Goal: Navigation & Orientation: Find specific page/section

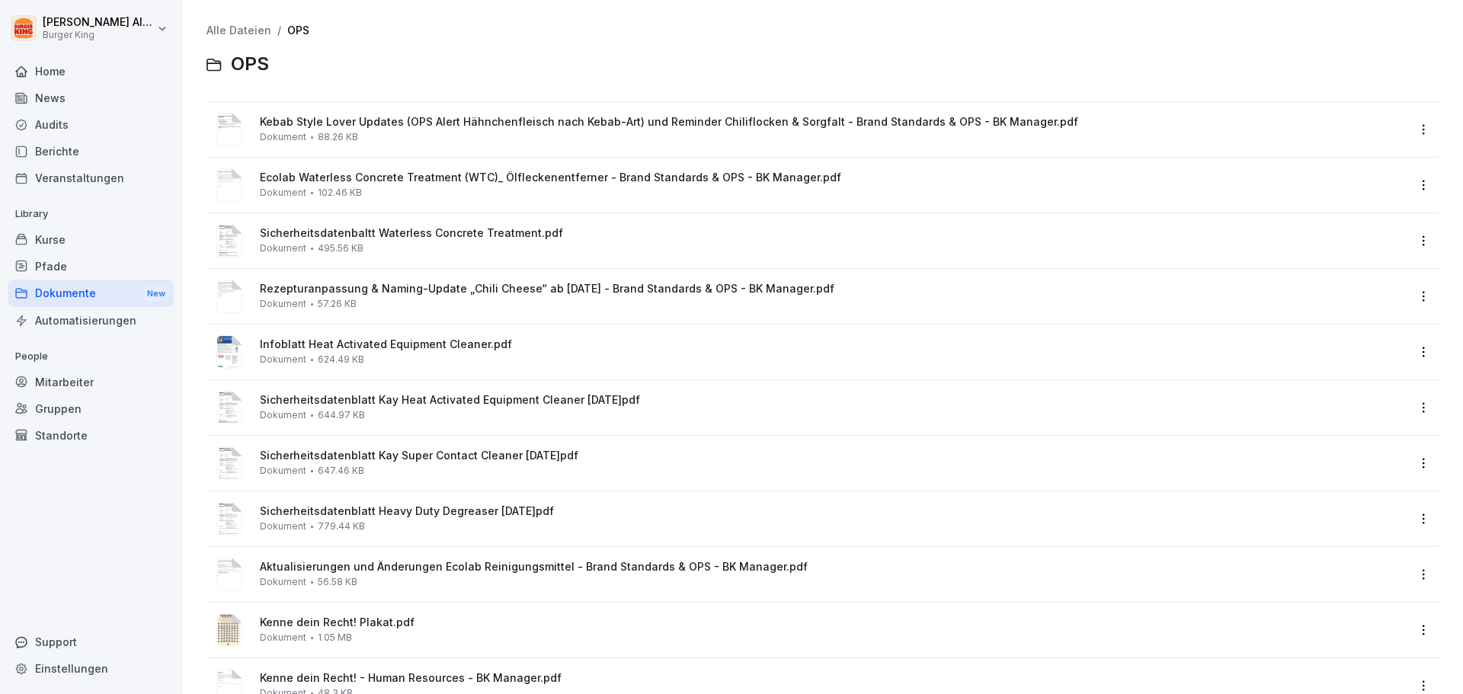
click at [83, 392] on div "Mitarbeiter" at bounding box center [91, 382] width 166 height 27
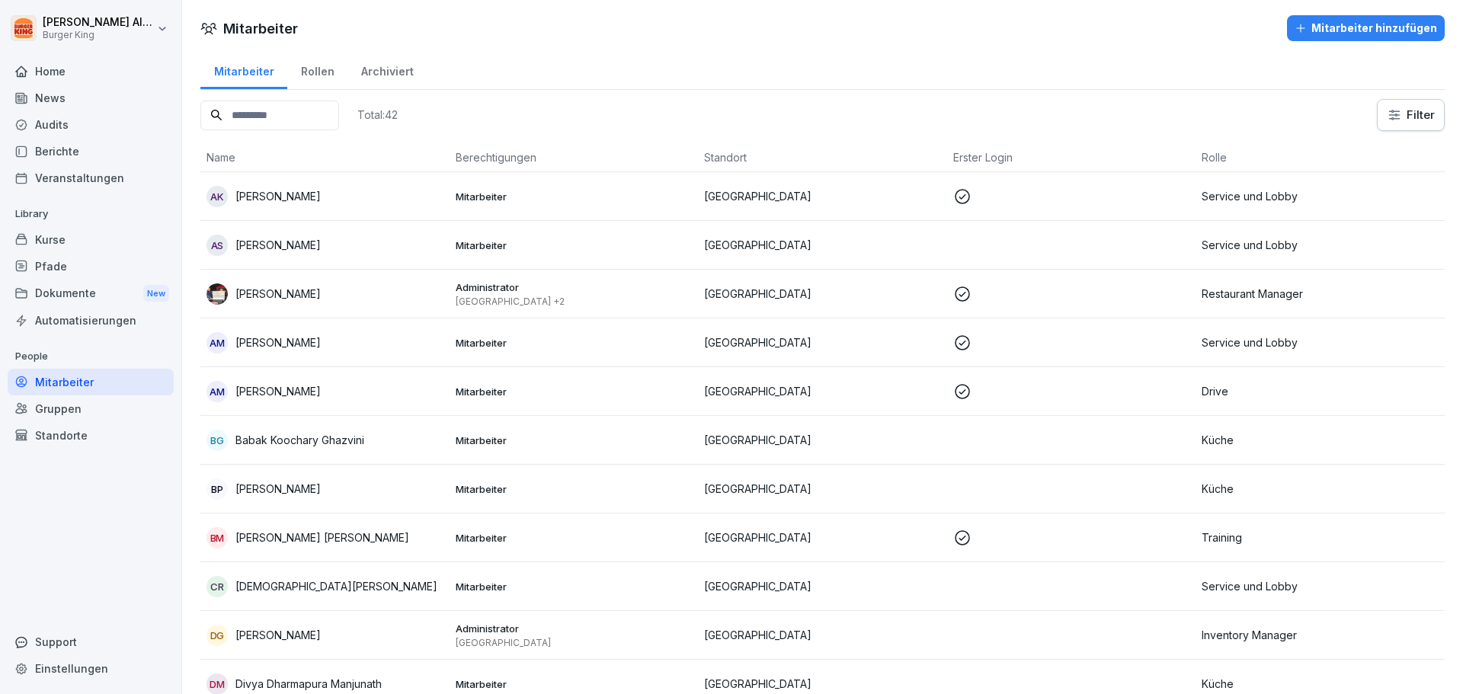
click at [324, 69] on div "Rollen" at bounding box center [317, 69] width 60 height 39
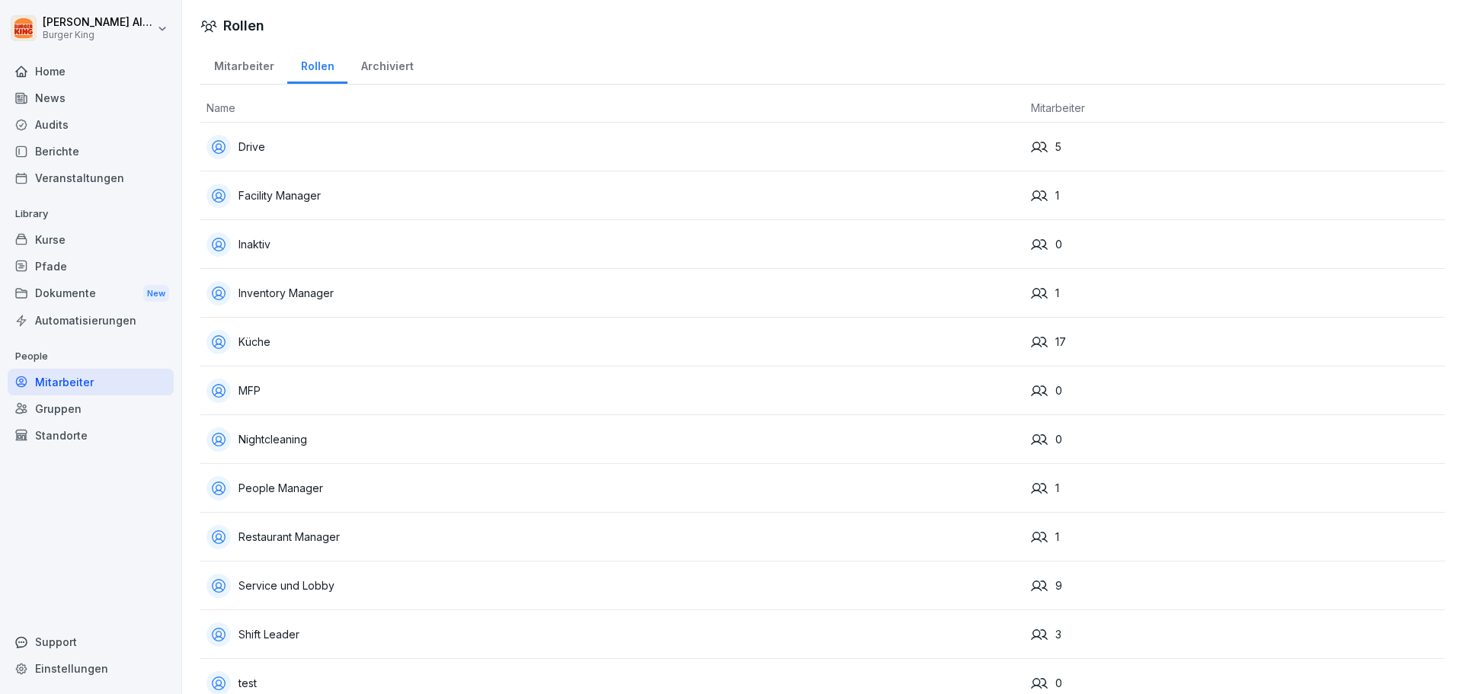
click at [63, 232] on div "Kurse" at bounding box center [91, 239] width 166 height 27
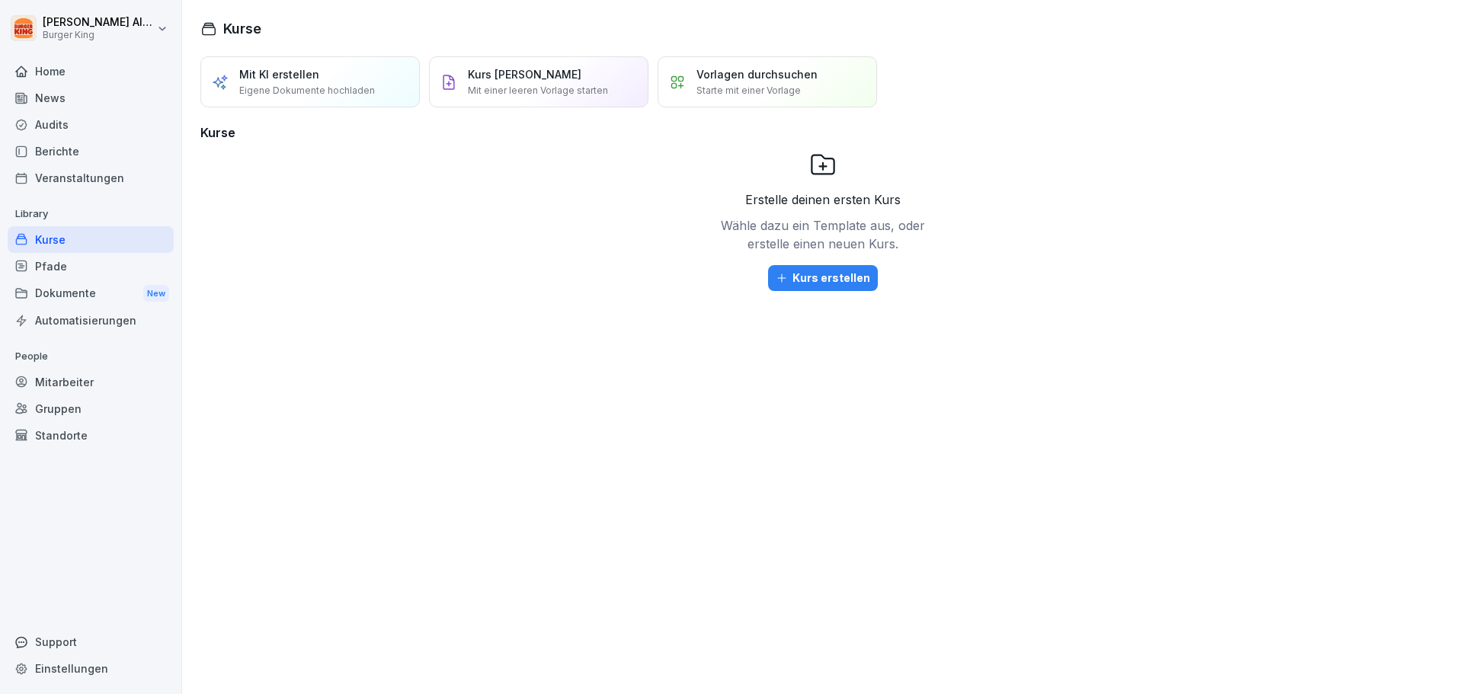
click at [79, 377] on div "Mitarbeiter" at bounding box center [91, 382] width 166 height 27
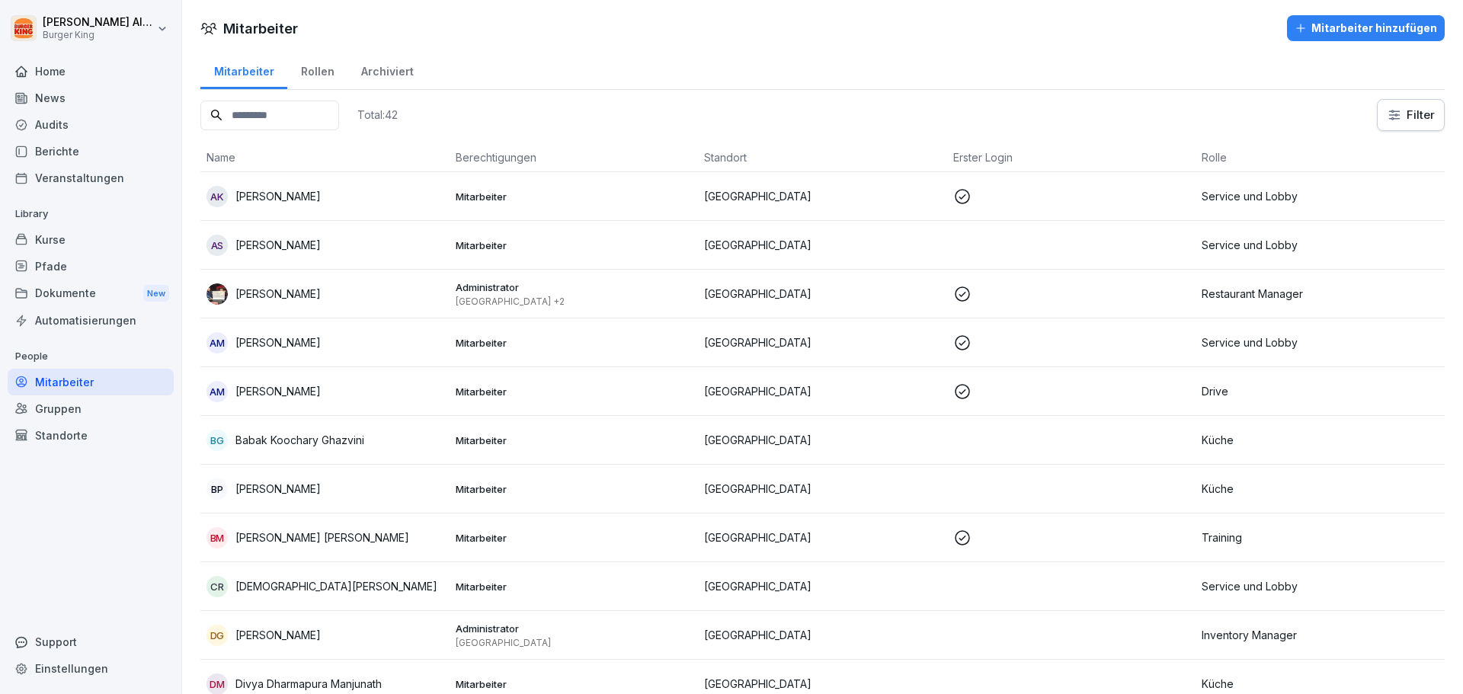
click at [75, 145] on div "Berichte" at bounding box center [91, 151] width 166 height 27
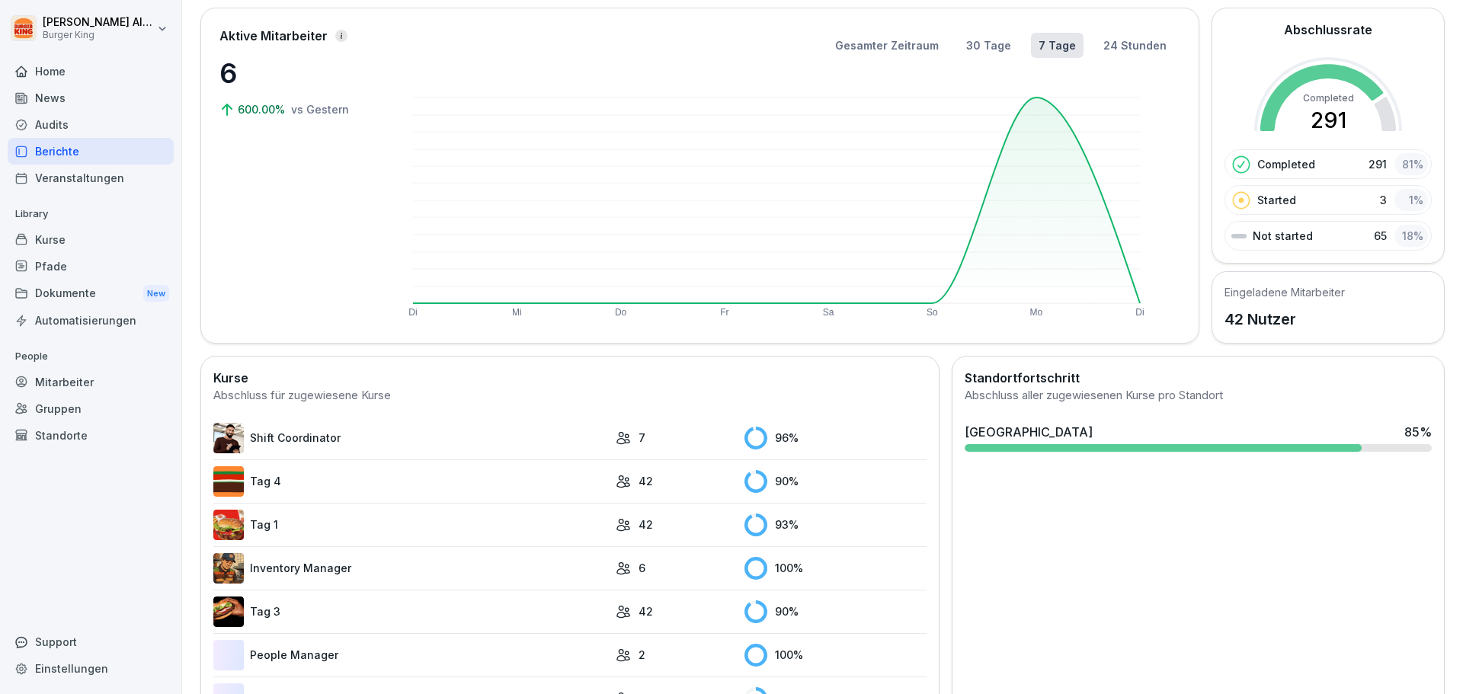
scroll to position [280, 0]
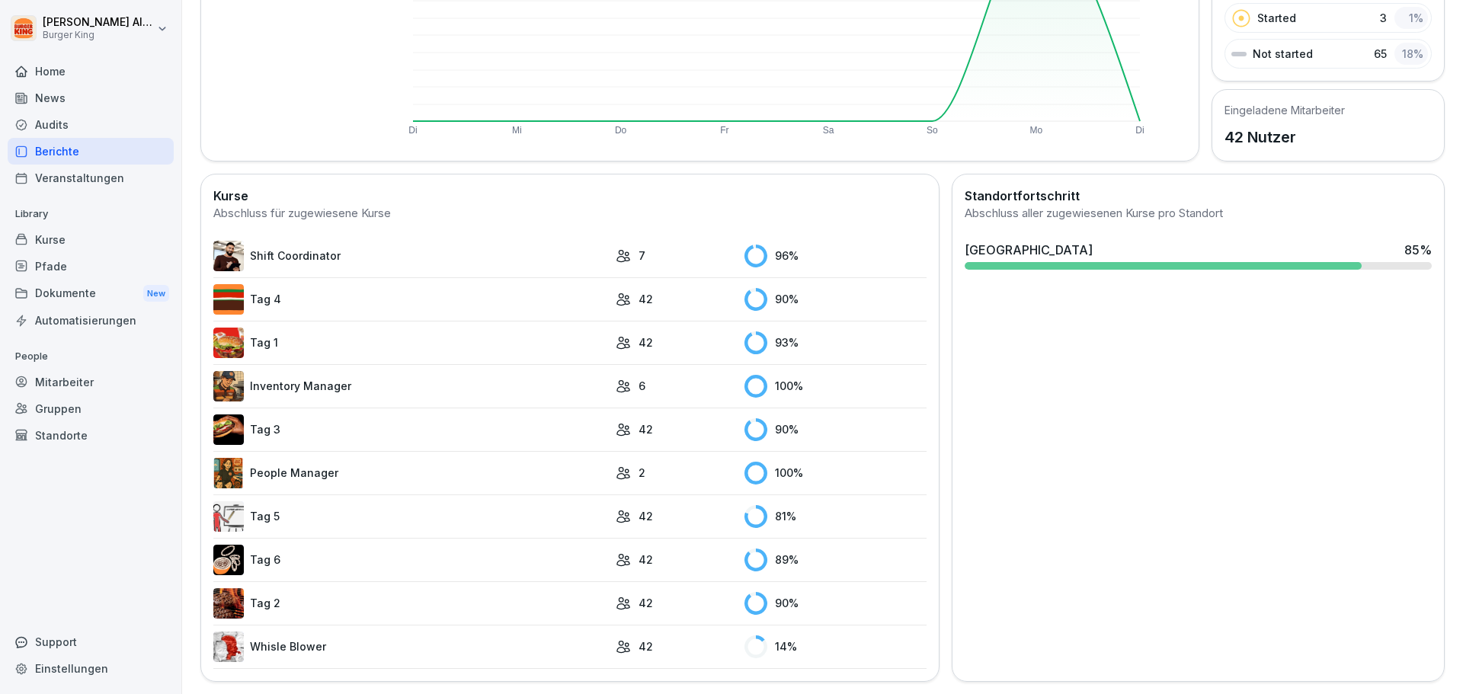
click at [534, 601] on link "Tag 2" at bounding box center [410, 603] width 395 height 30
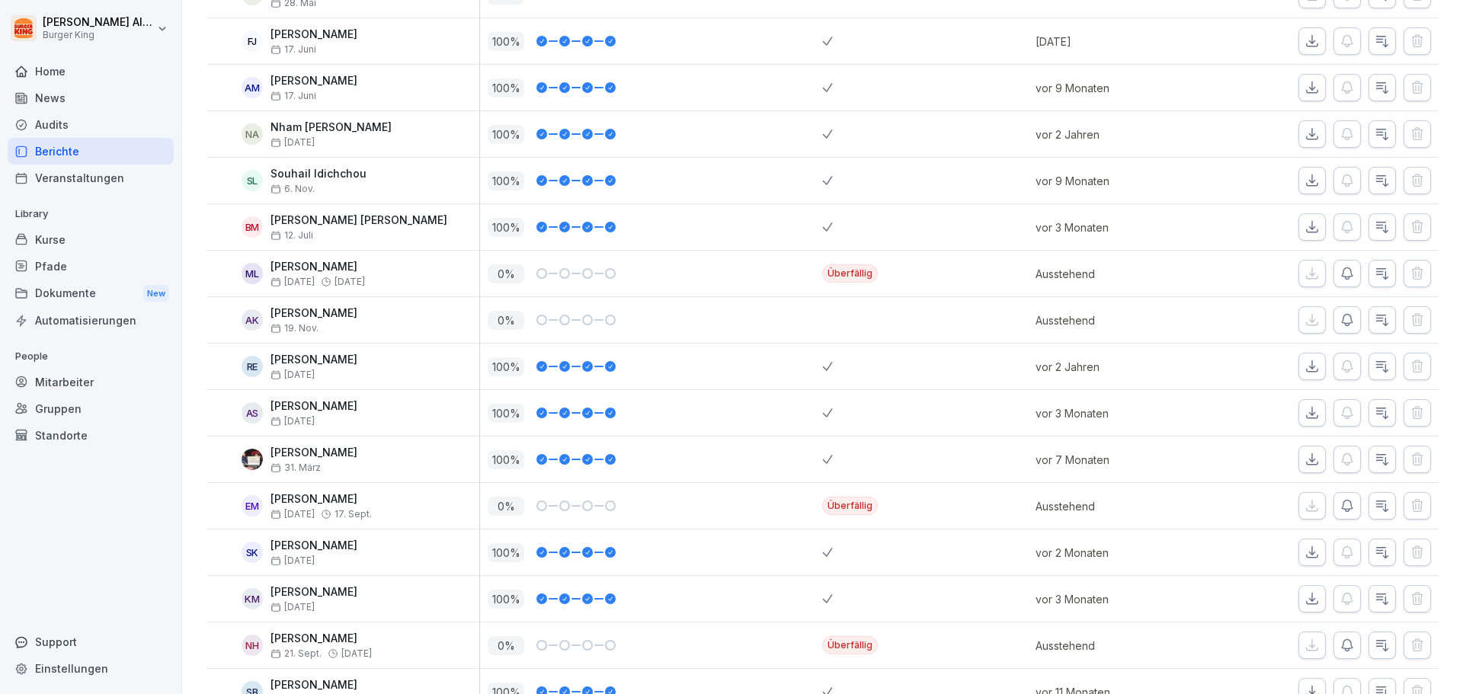
scroll to position [1587, 0]
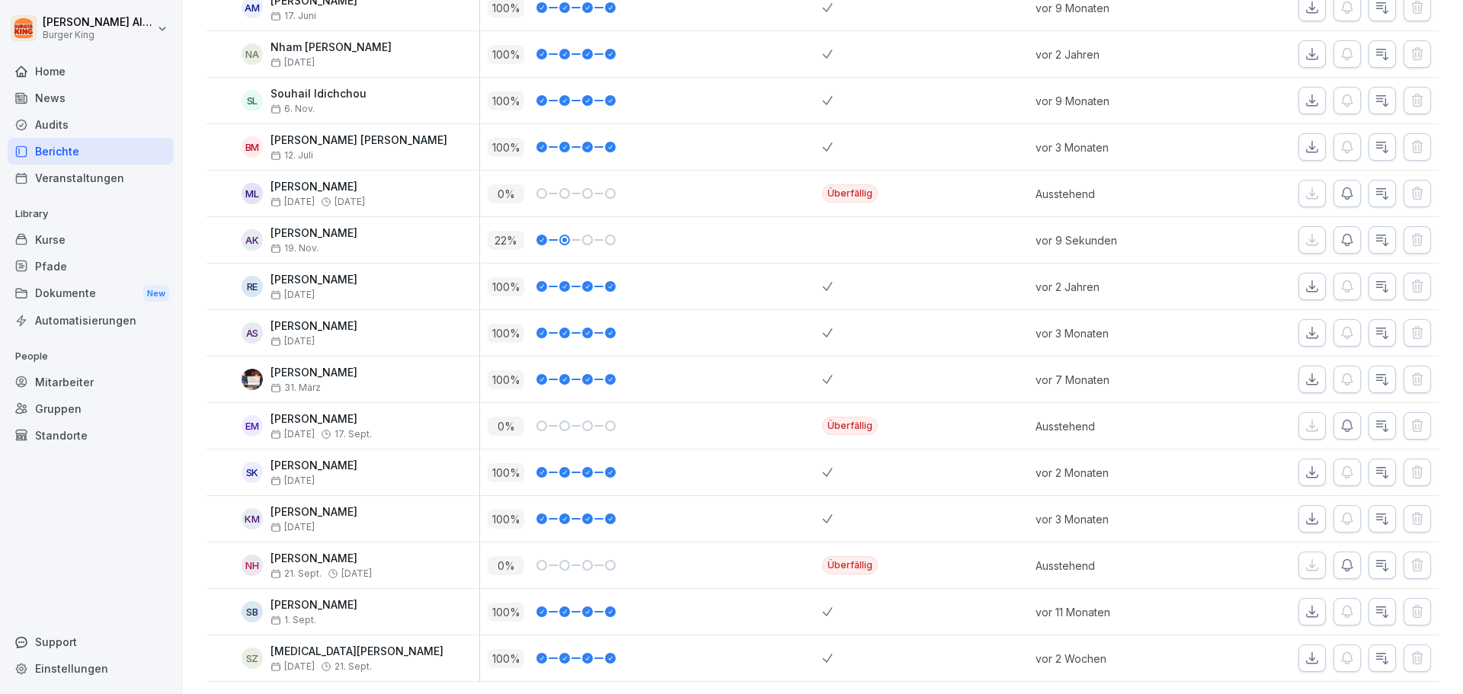
click at [57, 155] on div "Berichte" at bounding box center [91, 151] width 166 height 27
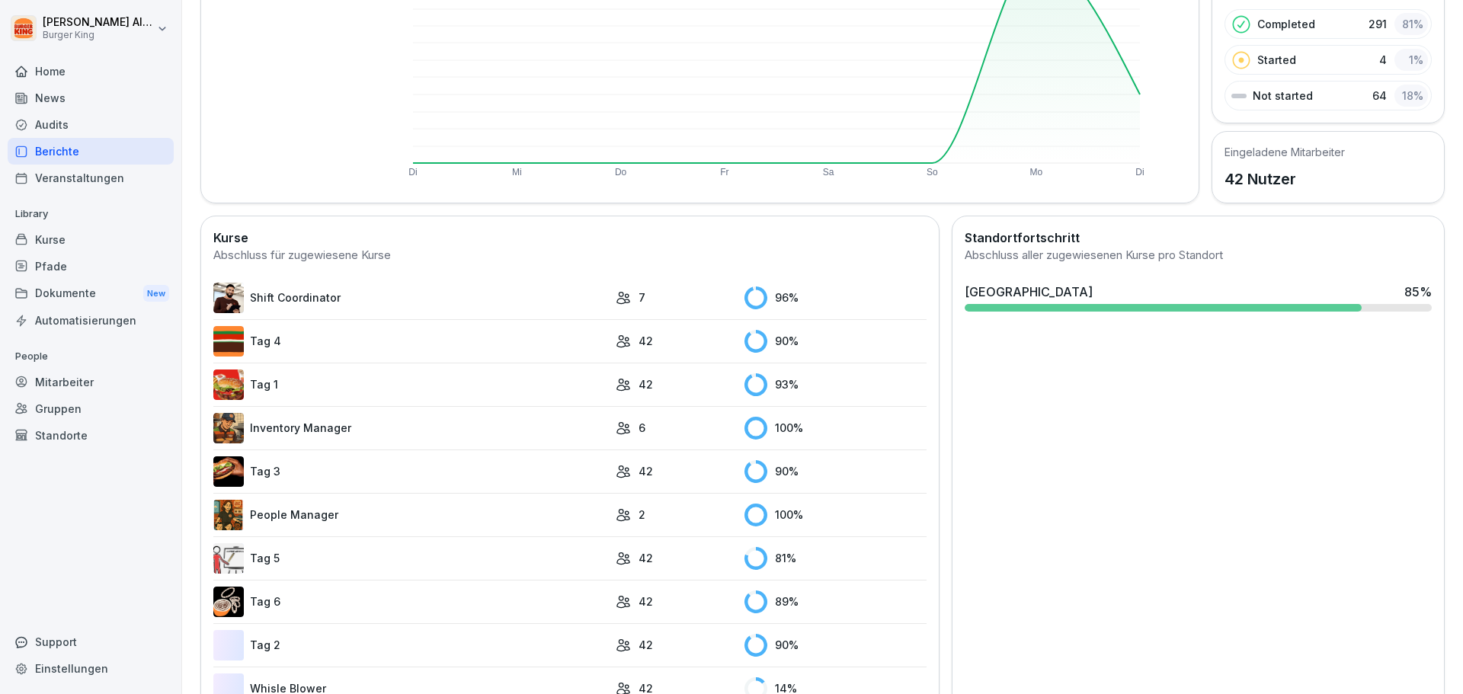
scroll to position [280, 0]
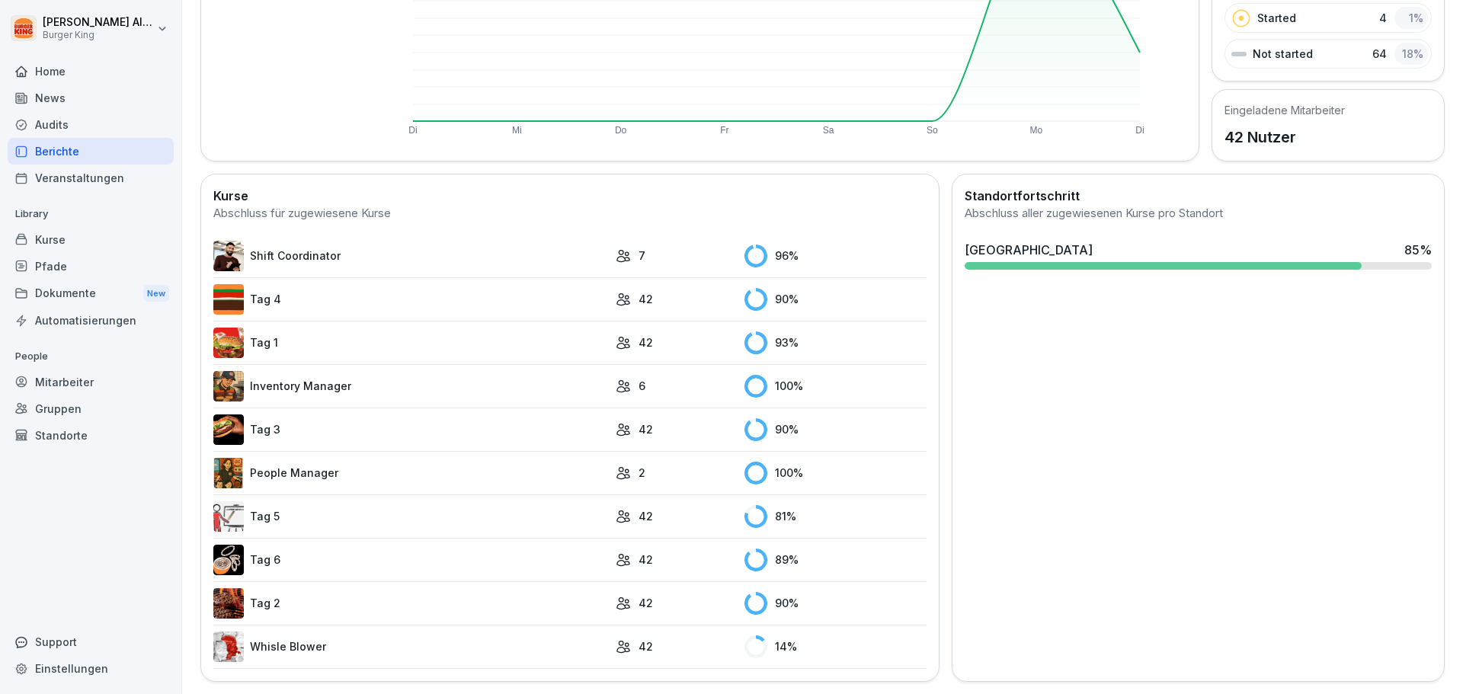
click at [620, 249] on icon at bounding box center [623, 255] width 15 height 15
click at [293, 241] on link "Shift Coordinator" at bounding box center [410, 256] width 395 height 30
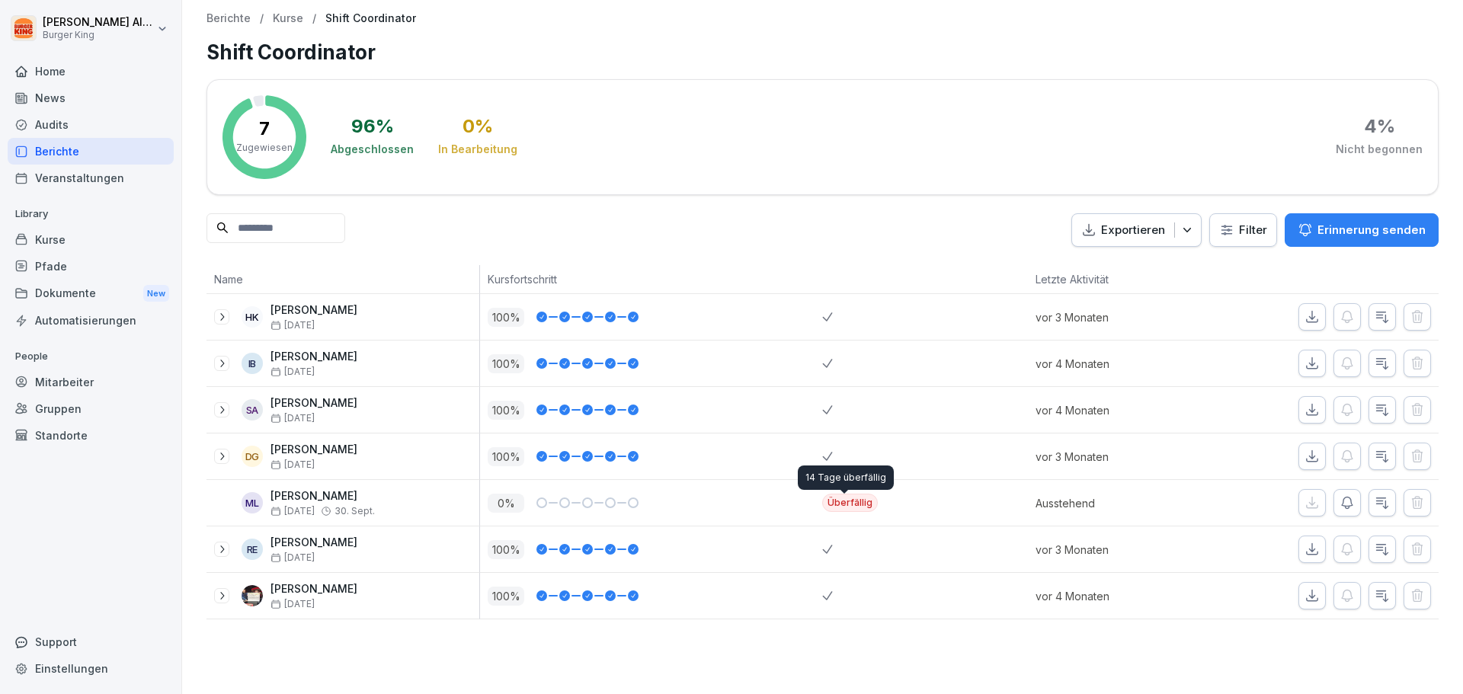
click at [842, 511] on div "Überfällig" at bounding box center [850, 503] width 56 height 18
click at [54, 66] on div "Home" at bounding box center [91, 71] width 166 height 27
